Goal: Check status: Check status

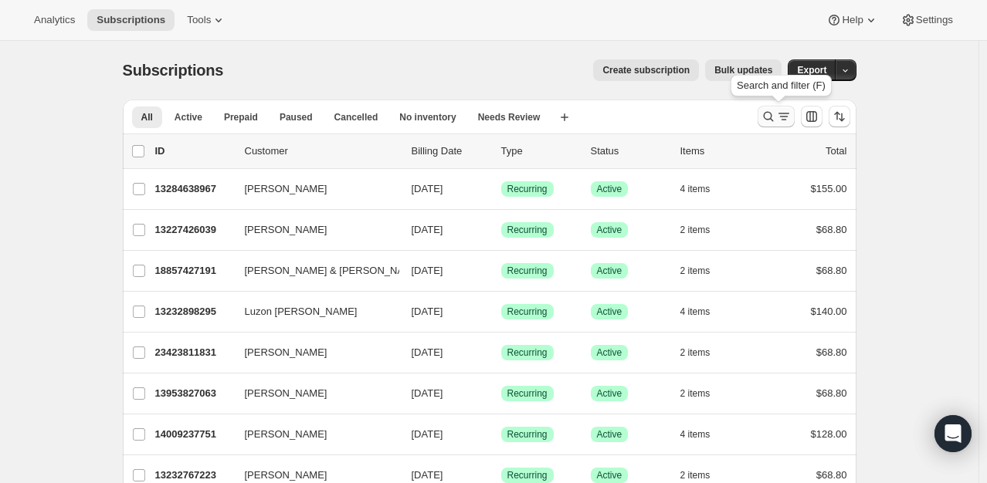
click at [778, 119] on div "Search and filter results" at bounding box center [776, 116] width 31 height 15
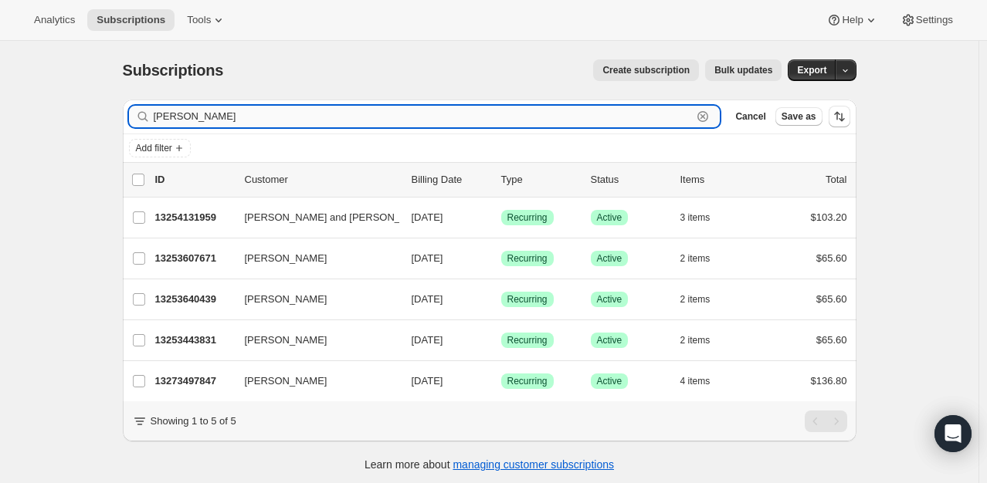
click at [185, 116] on input "[PERSON_NAME]" at bounding box center [423, 117] width 539 height 22
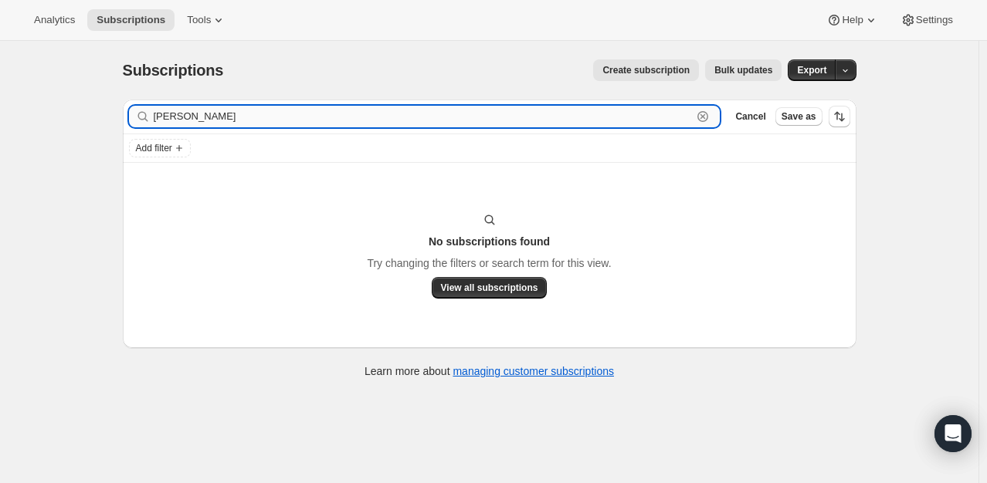
click at [220, 117] on input "[PERSON_NAME]" at bounding box center [423, 117] width 539 height 22
click at [220, 117] on input "la green" at bounding box center [423, 117] width 539 height 22
click at [164, 117] on input "la green" at bounding box center [423, 117] width 539 height 22
type input "l green"
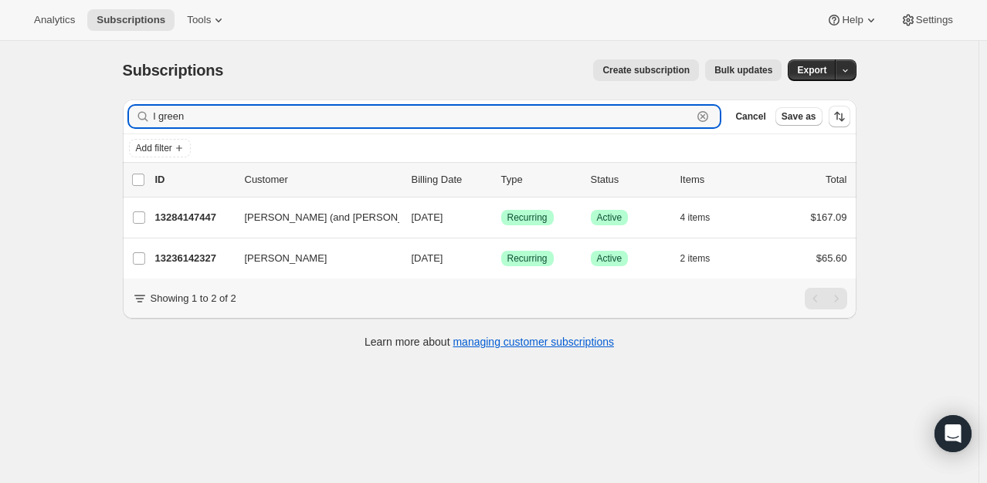
drag, startPoint x: 215, startPoint y: 124, endPoint x: 96, endPoint y: 114, distance: 119.4
click at [103, 114] on div "Subscriptions. This page is ready Subscriptions Create subscription Bulk update…" at bounding box center [489, 282] width 978 height 483
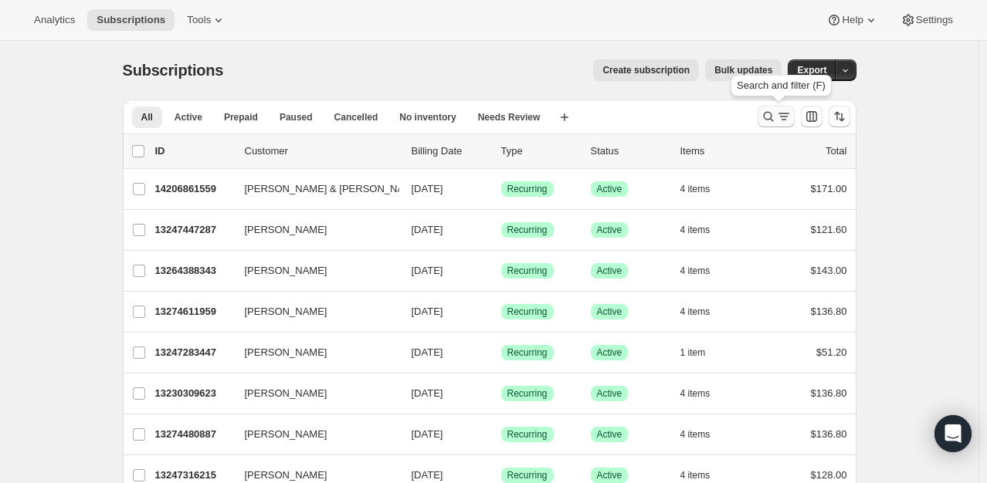
click at [776, 116] on icon "Search and filter results" at bounding box center [768, 116] width 15 height 15
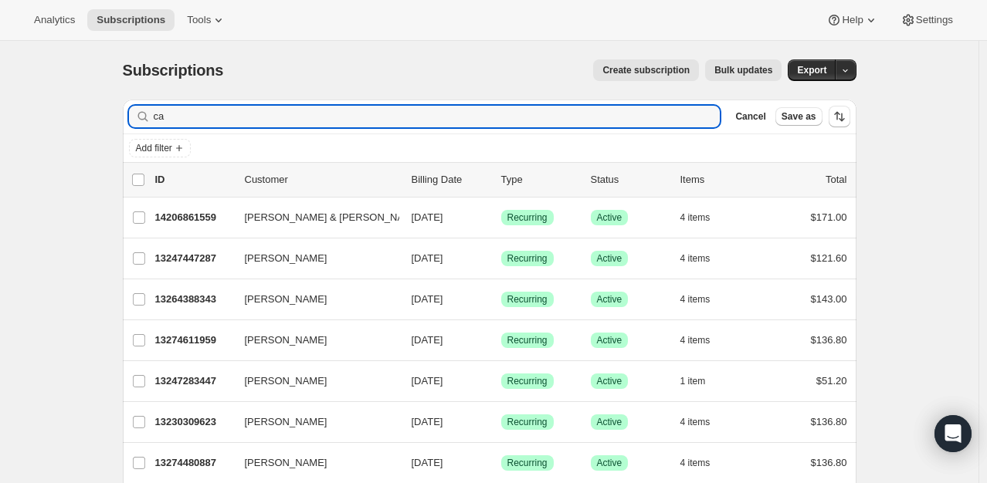
type input "c"
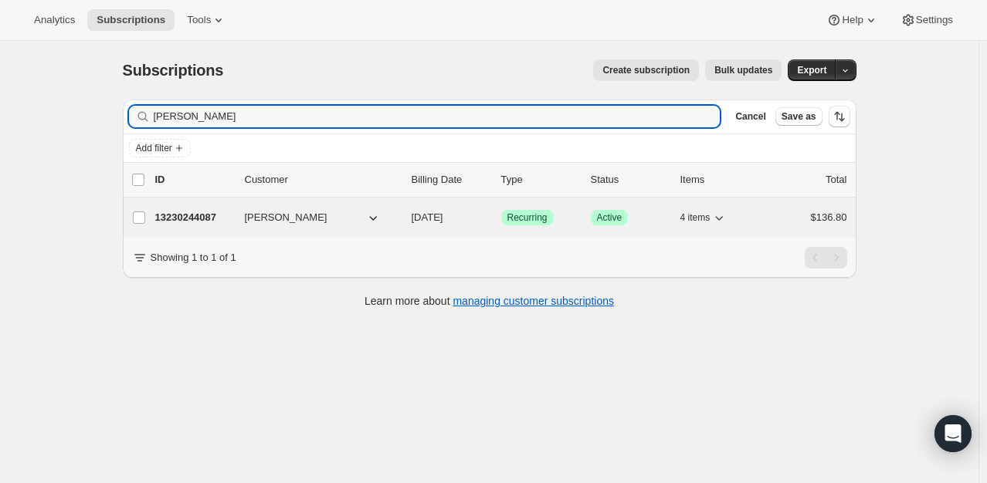
type input "vela"
click at [202, 221] on p "13230244087" at bounding box center [193, 217] width 77 height 15
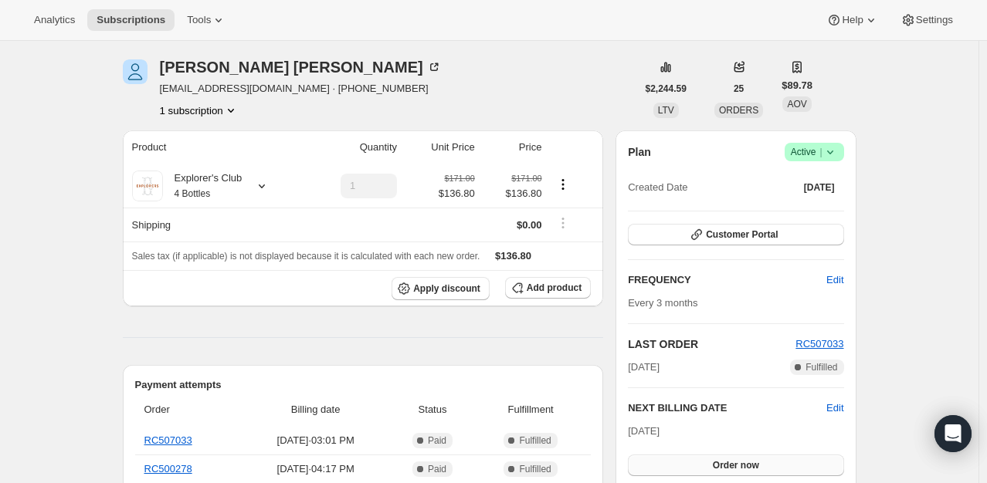
scroll to position [154, 0]
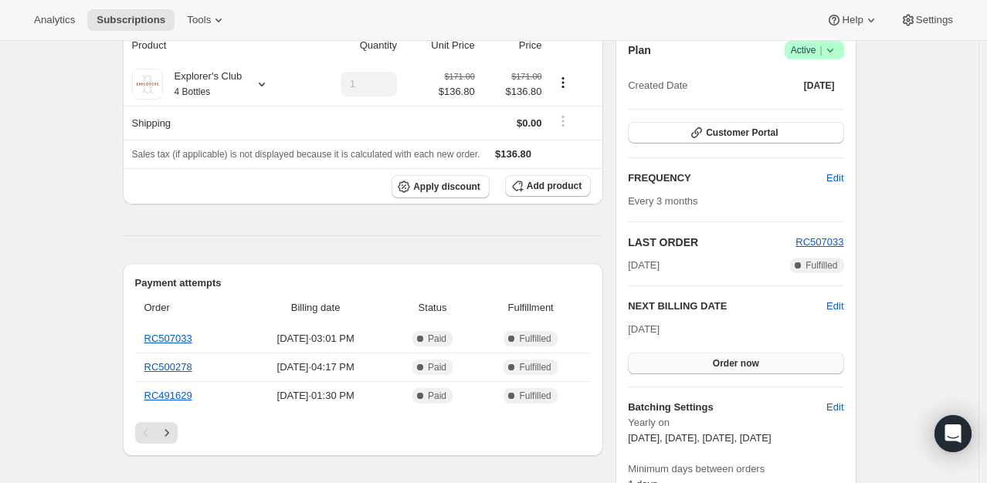
click at [725, 355] on button "Order now" at bounding box center [735, 364] width 215 height 22
click at [727, 361] on span "Click to confirm" at bounding box center [735, 364] width 70 height 12
